Goal: Find specific page/section: Find specific page/section

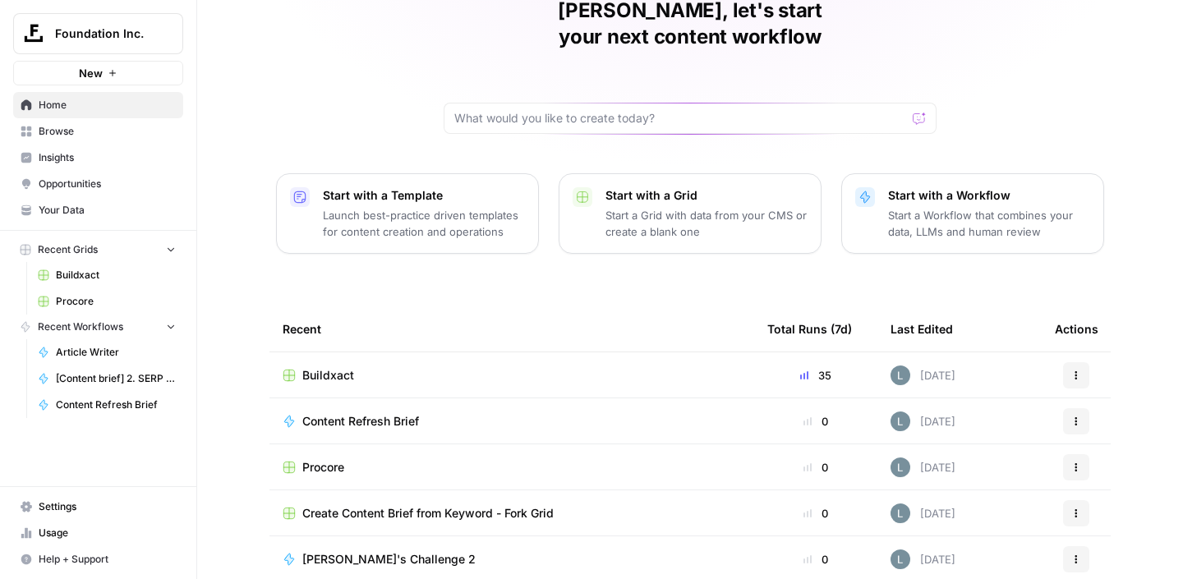
click at [333, 367] on span "Buildxact" at bounding box center [328, 375] width 52 height 16
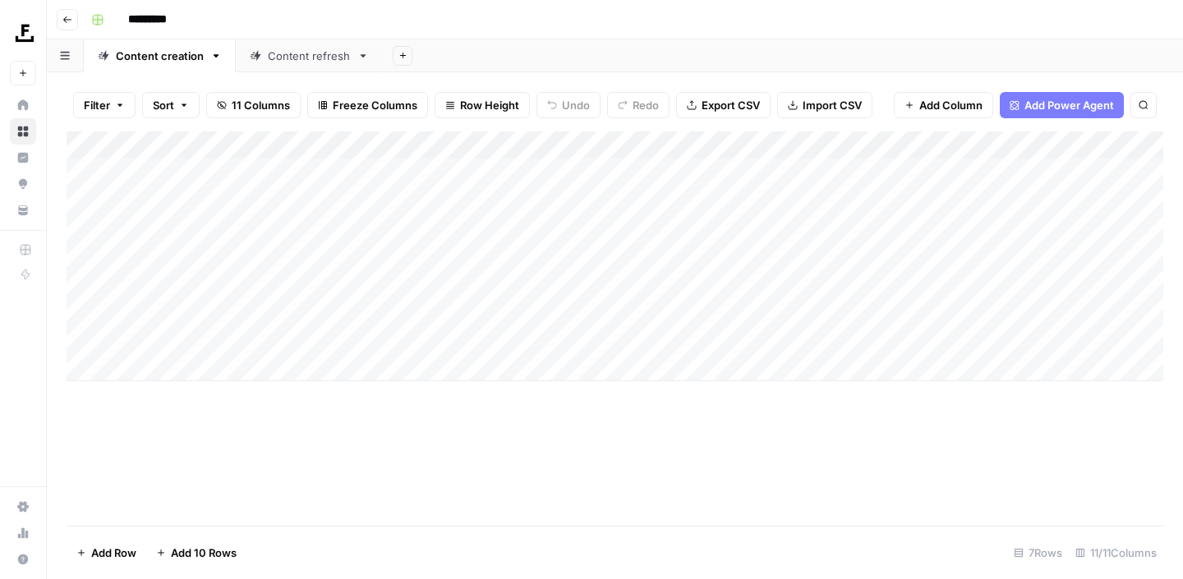
click at [261, 58] on div "Content refresh" at bounding box center [300, 56] width 101 height 16
click at [1020, 253] on div "Add Column" at bounding box center [615, 328] width 1097 height 394
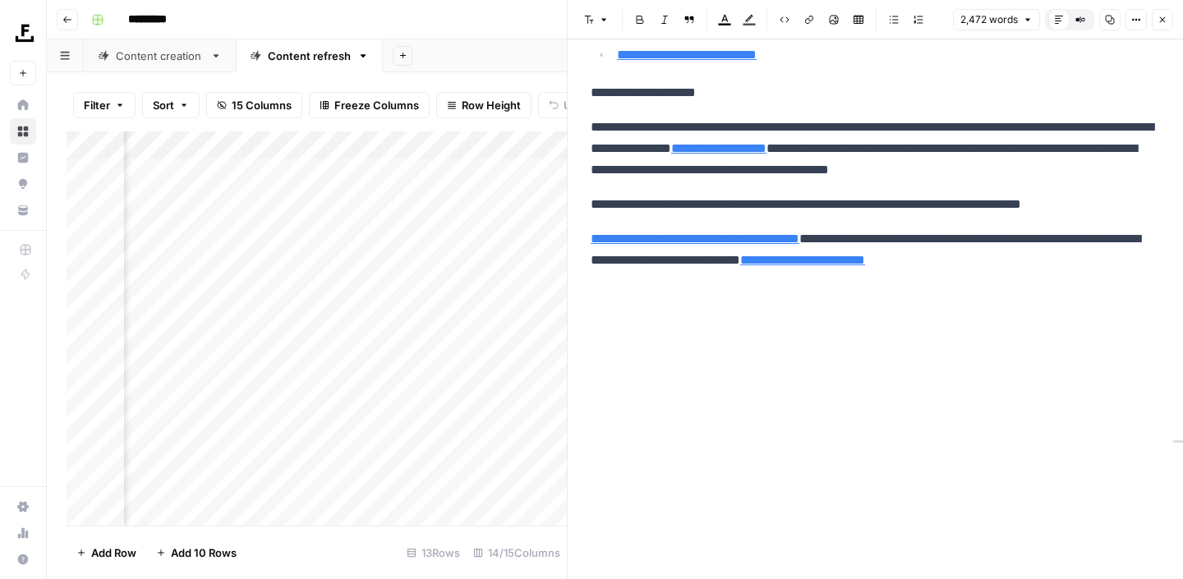
scroll to position [192, 0]
